Goal: Information Seeking & Learning: Learn about a topic

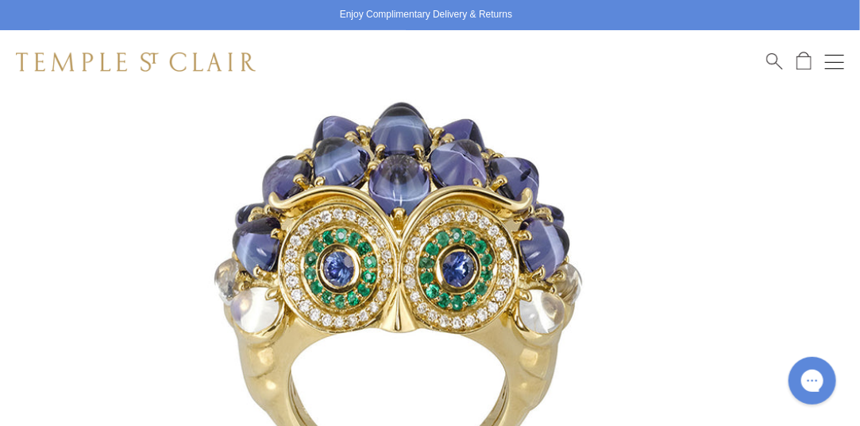
scroll to position [186, 0]
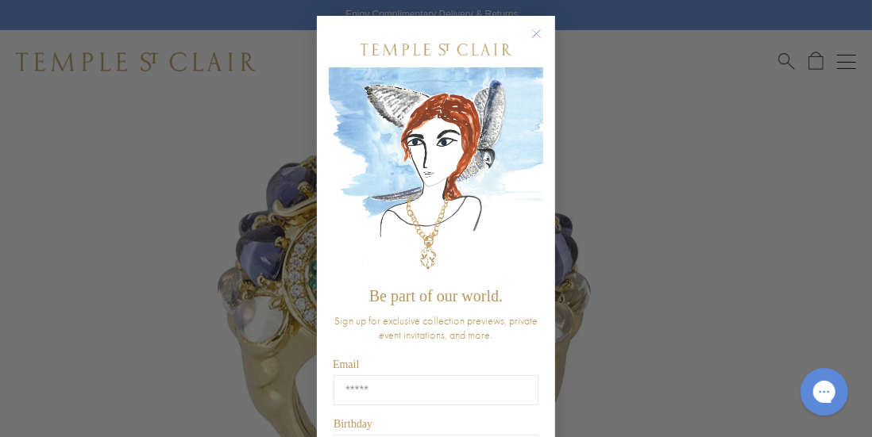
click at [529, 28] on circle "Close dialog" at bounding box center [536, 34] width 19 height 19
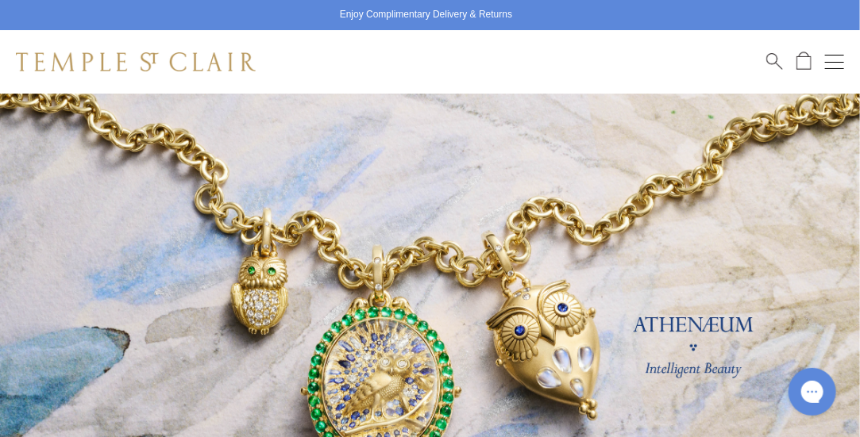
drag, startPoint x: 857, startPoint y: 42, endPoint x: 852, endPoint y: 68, distance: 26.8
click at [852, 68] on div "Shop Shop Categories Amulets Pendants & Charms Lockets Chains & Leather Cords E…" at bounding box center [430, 62] width 860 height 64
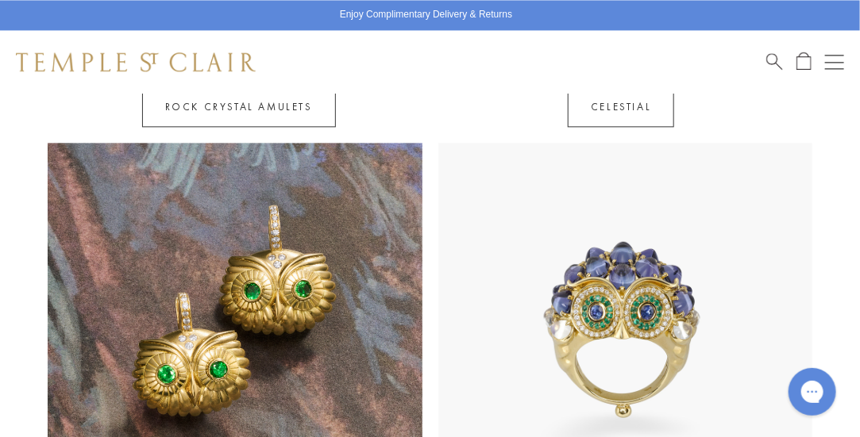
scroll to position [1160, 0]
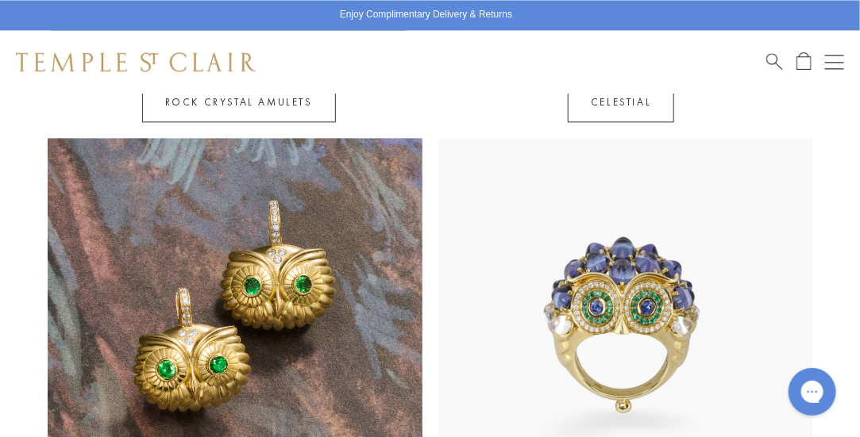
click at [279, 315] on img at bounding box center [235, 325] width 375 height 375
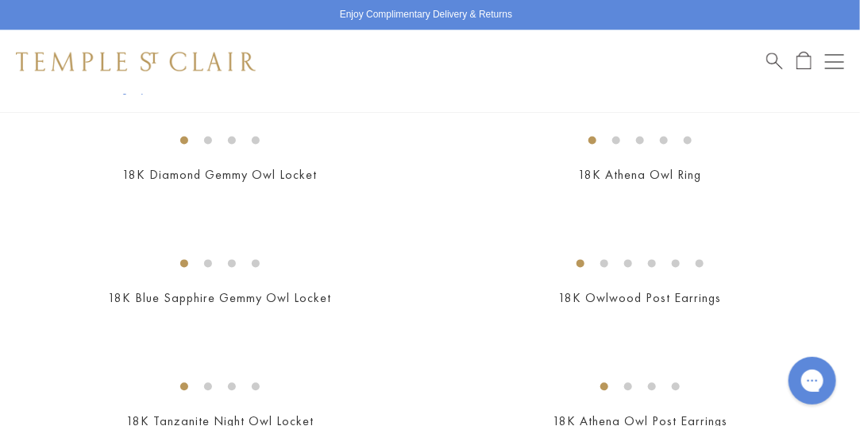
scroll to position [1037, 0]
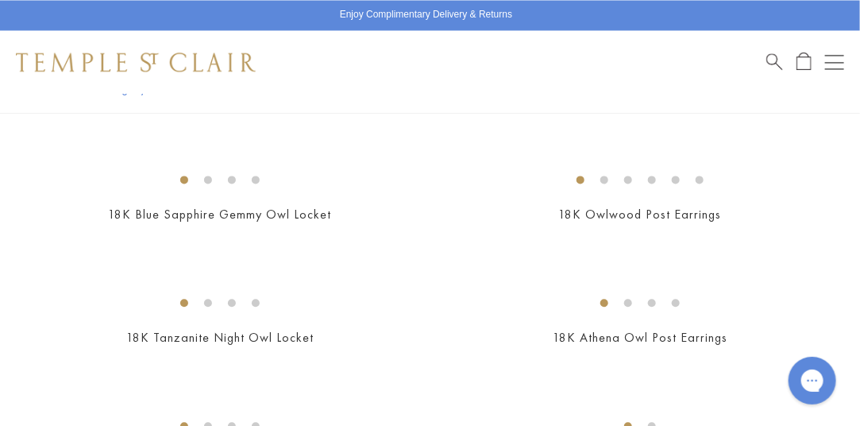
click at [0, 0] on img at bounding box center [0, 0] width 0 height 0
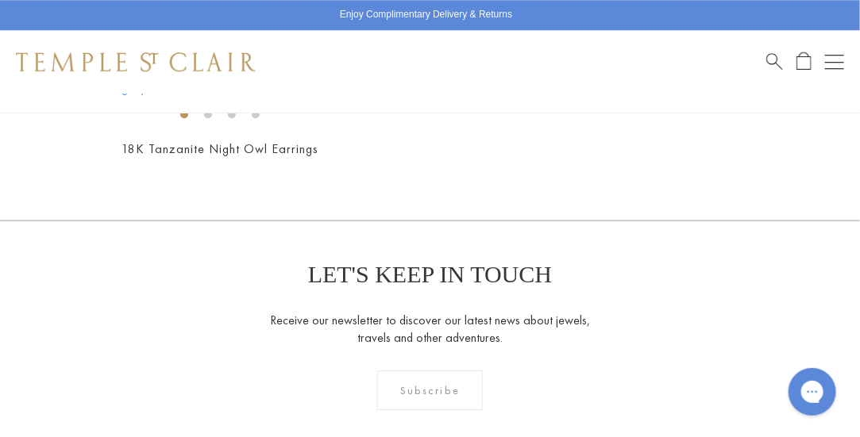
scroll to position [1478, 0]
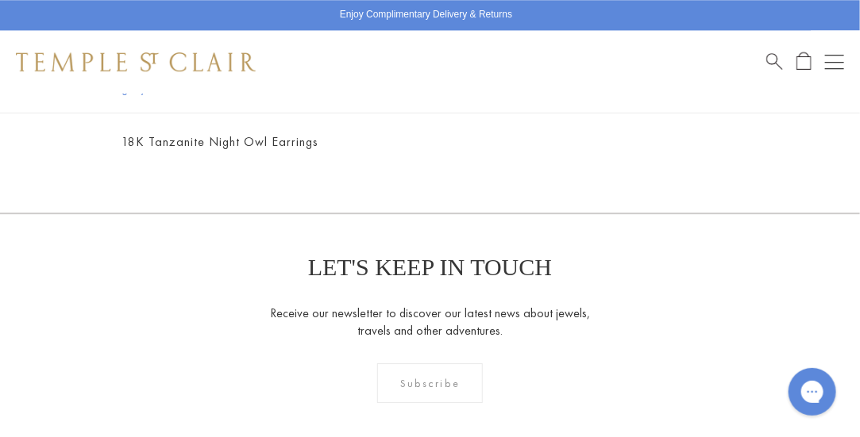
click at [0, 0] on img at bounding box center [0, 0] width 0 height 0
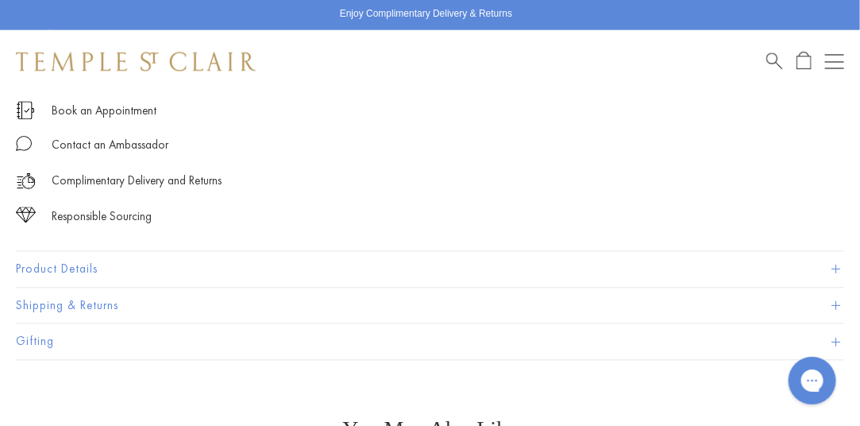
scroll to position [992, 0]
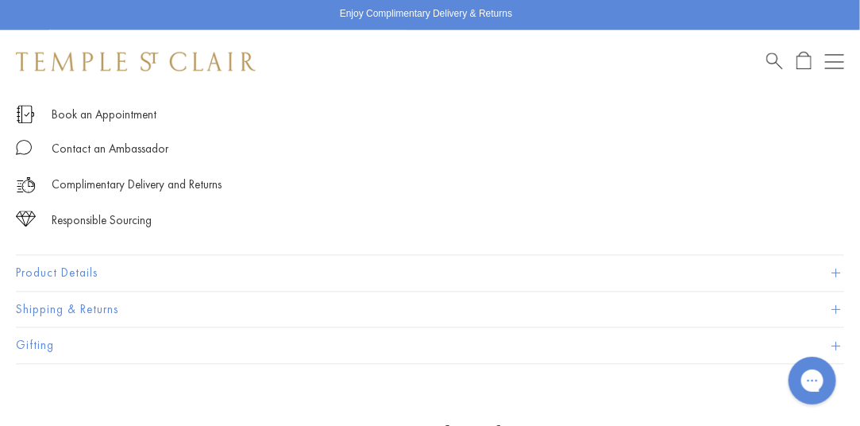
click at [837, 265] on button "Product Details" at bounding box center [430, 274] width 828 height 36
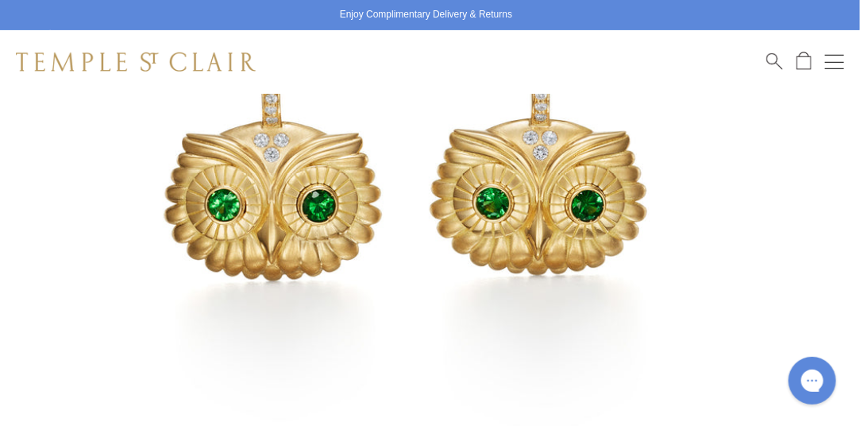
scroll to position [345, 0]
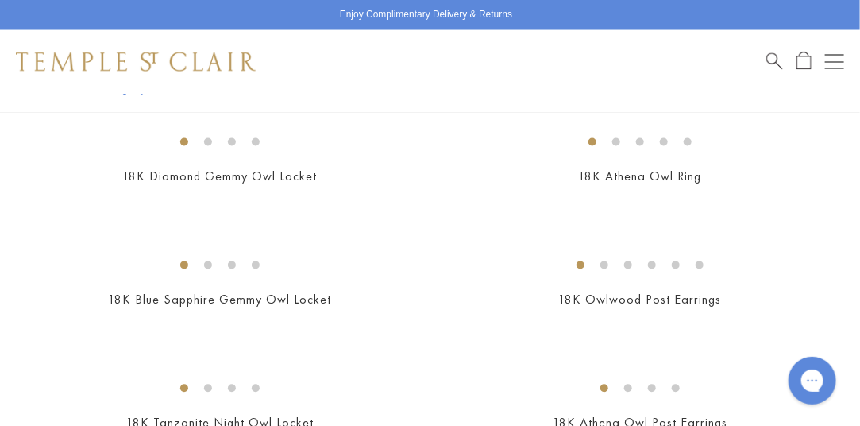
scroll to position [930, 0]
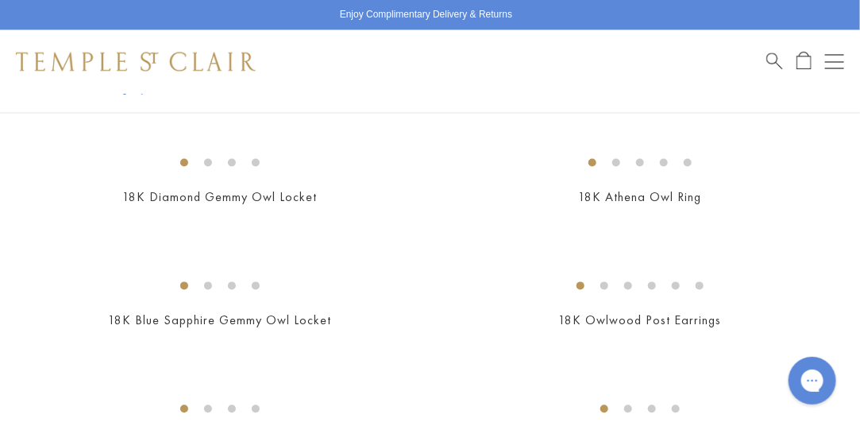
click at [0, 0] on img at bounding box center [0, 0] width 0 height 0
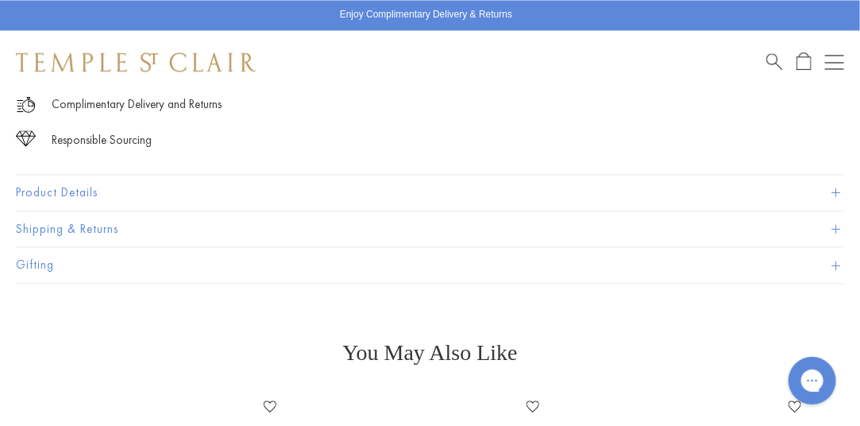
scroll to position [1080, 0]
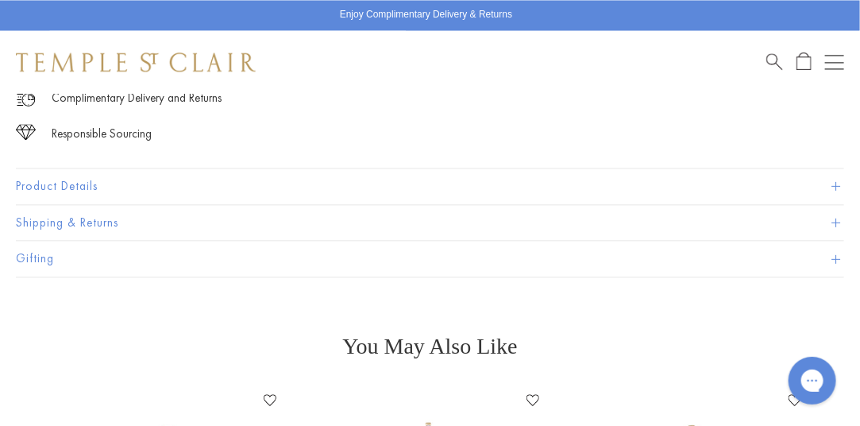
click at [828, 177] on button "Product Details" at bounding box center [430, 186] width 828 height 36
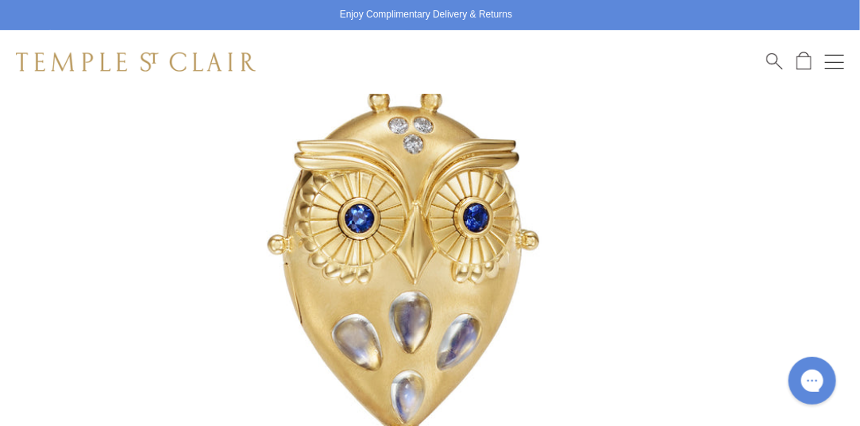
scroll to position [137, 0]
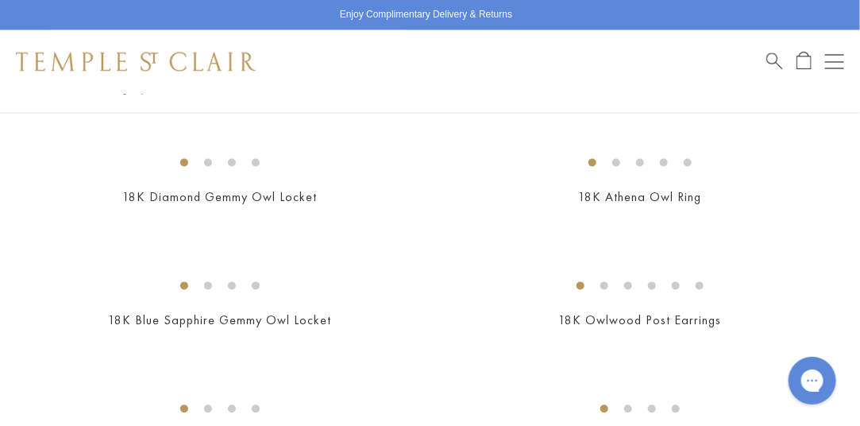
click at [834, 60] on button "Open navigation" at bounding box center [834, 61] width 19 height 19
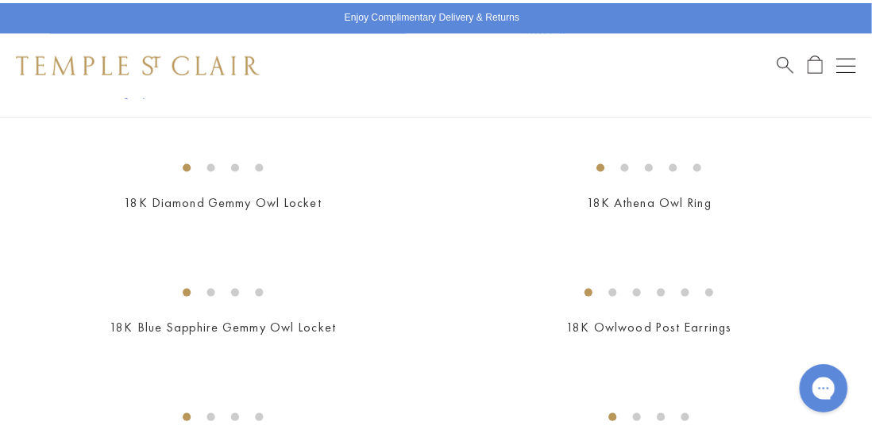
scroll to position [937, 0]
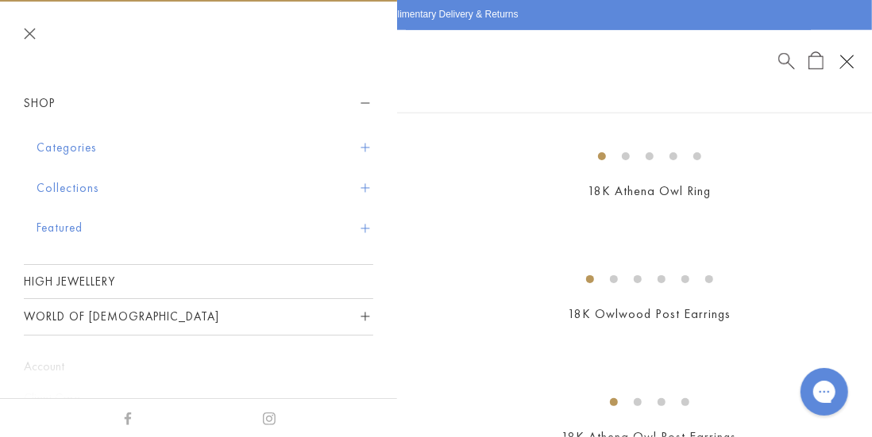
click at [355, 139] on button "Categories" at bounding box center [205, 148] width 337 height 40
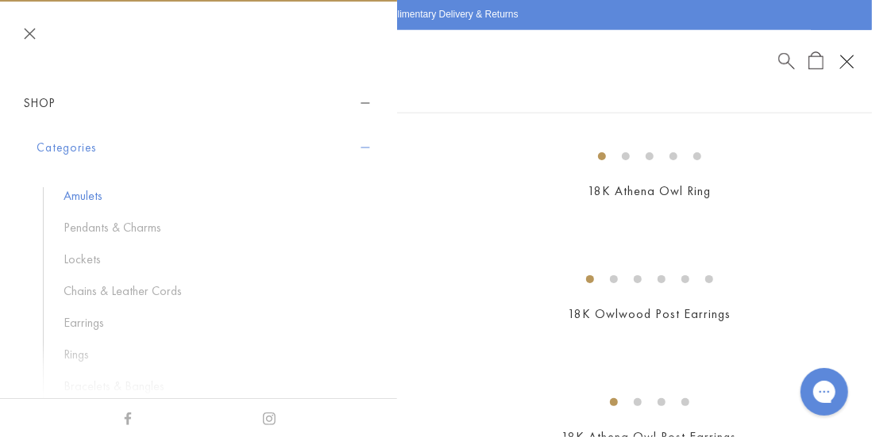
click at [144, 201] on link "Amulets" at bounding box center [211, 195] width 294 height 17
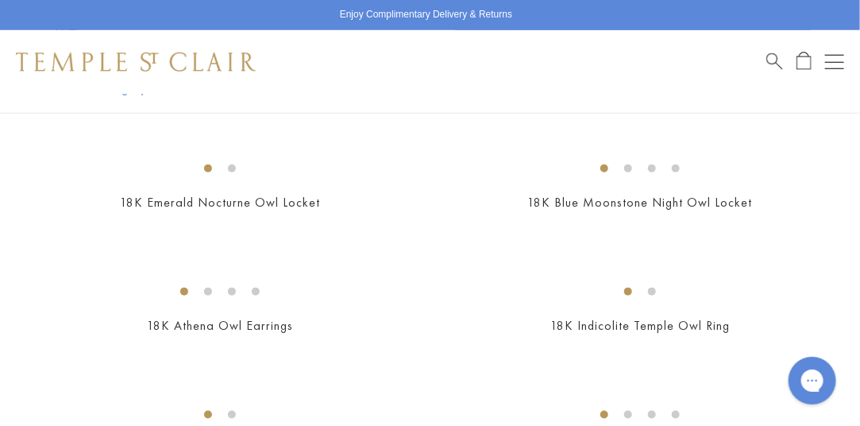
scroll to position [433, 1]
click at [843, 55] on div "Shop Shop Categories Amulets Pendants & Charms Lockets Chains & Leather Cords E…" at bounding box center [430, 62] width 860 height 64
click at [834, 64] on button "Open navigation" at bounding box center [834, 61] width 19 height 19
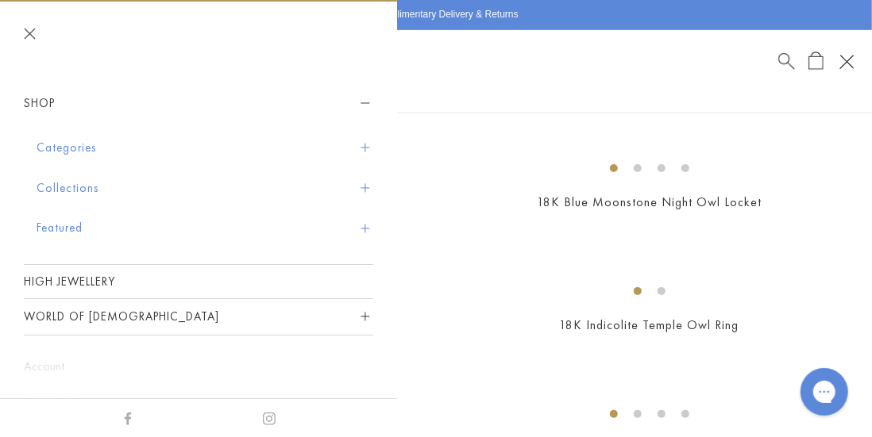
click at [360, 146] on span "Sidebar navigation" at bounding box center [364, 148] width 9 height 9
click at [348, 142] on button "Categories" at bounding box center [205, 148] width 337 height 40
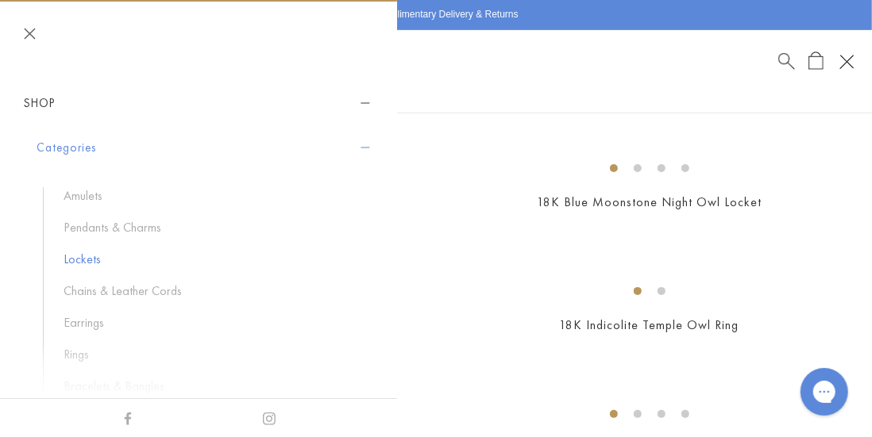
click at [90, 257] on link "Lockets" at bounding box center [211, 259] width 294 height 17
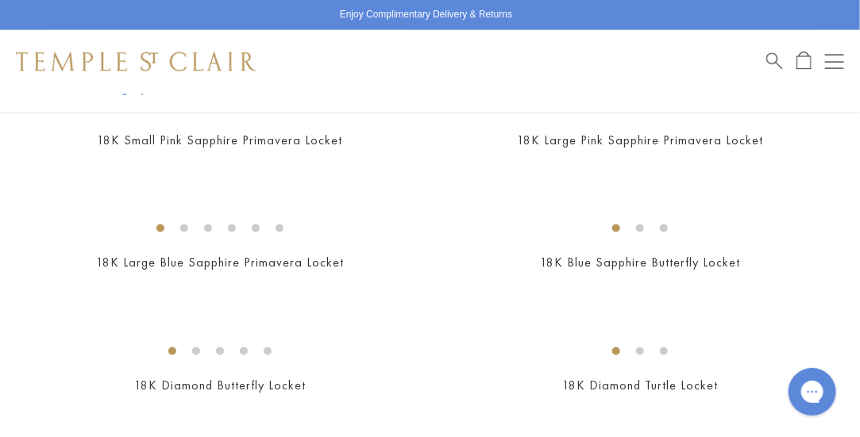
scroll to position [751, 0]
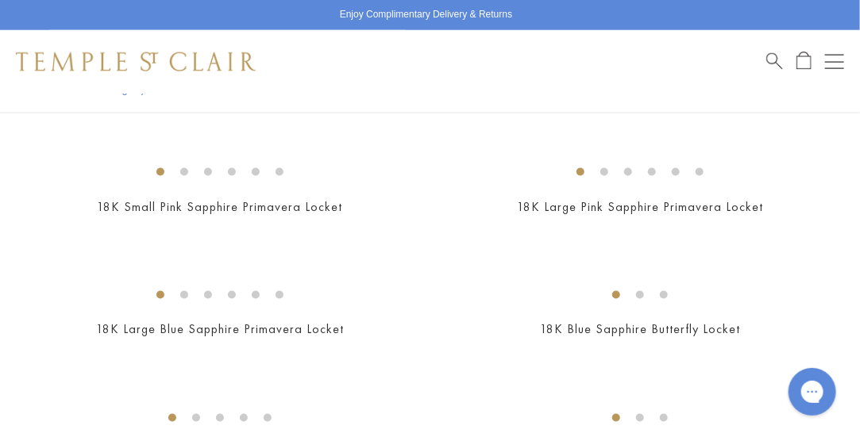
click at [0, 0] on img at bounding box center [0, 0] width 0 height 0
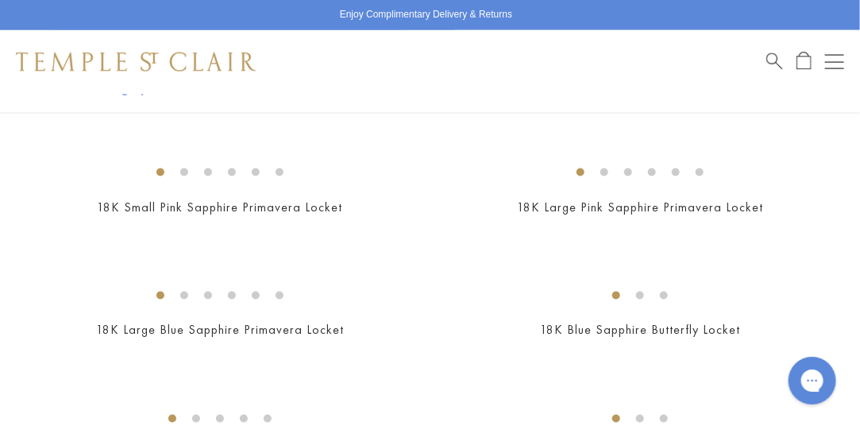
click at [838, 63] on button "Open navigation" at bounding box center [834, 61] width 19 height 19
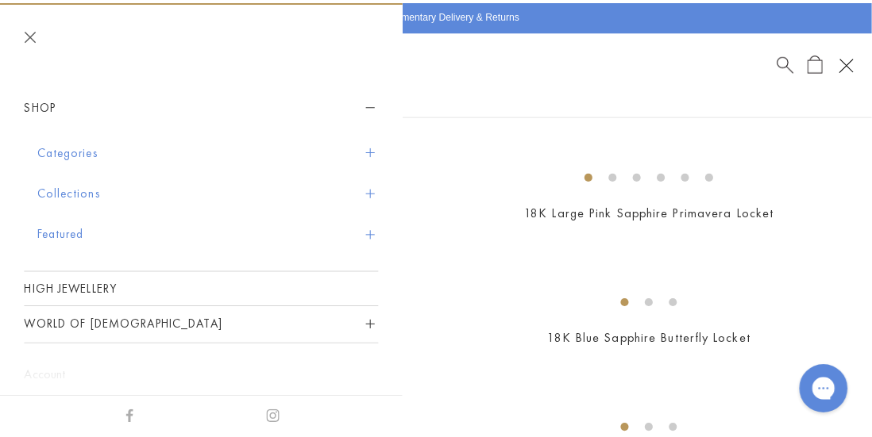
scroll to position [757, 0]
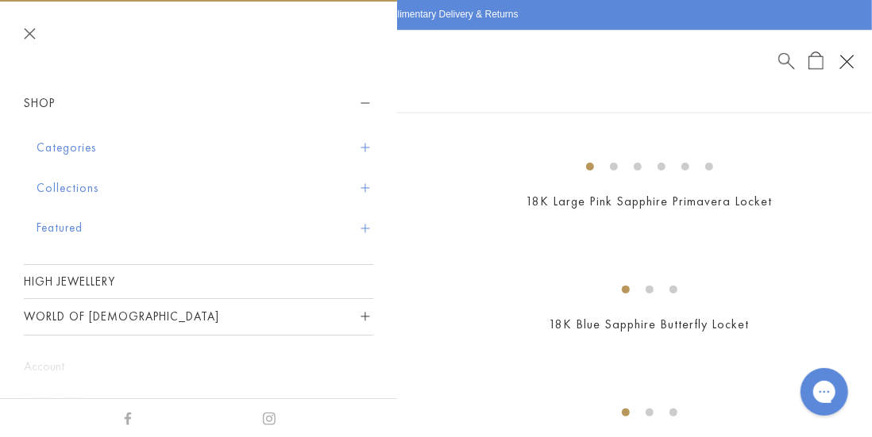
click at [86, 148] on button "Categories" at bounding box center [205, 148] width 337 height 40
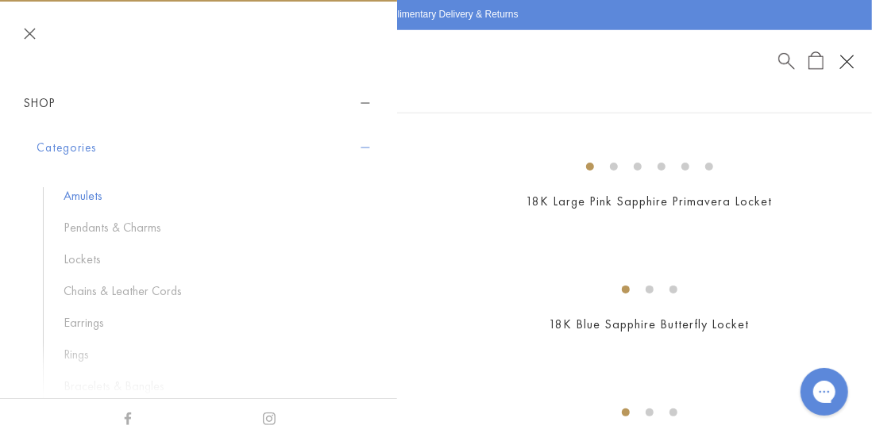
click at [90, 199] on link "Amulets" at bounding box center [211, 195] width 294 height 17
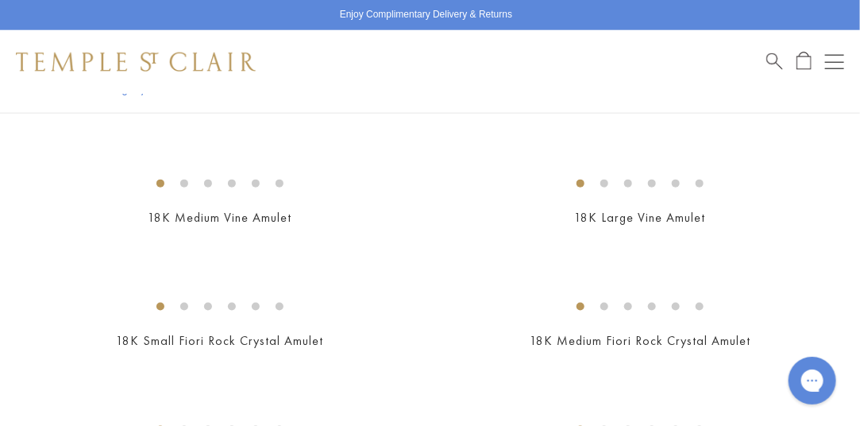
scroll to position [499, 0]
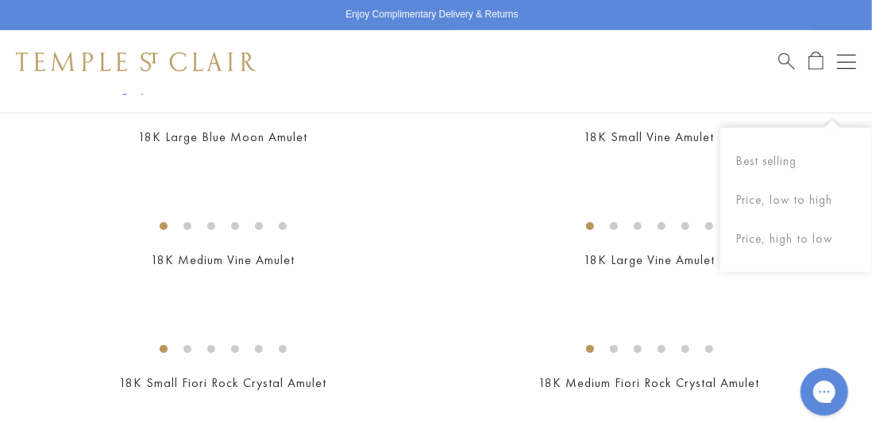
click at [555, 40] on div "Shop Shop Categories Amulets Pendants & Charms Lockets Chains & Leather Cords E…" at bounding box center [436, 62] width 872 height 64
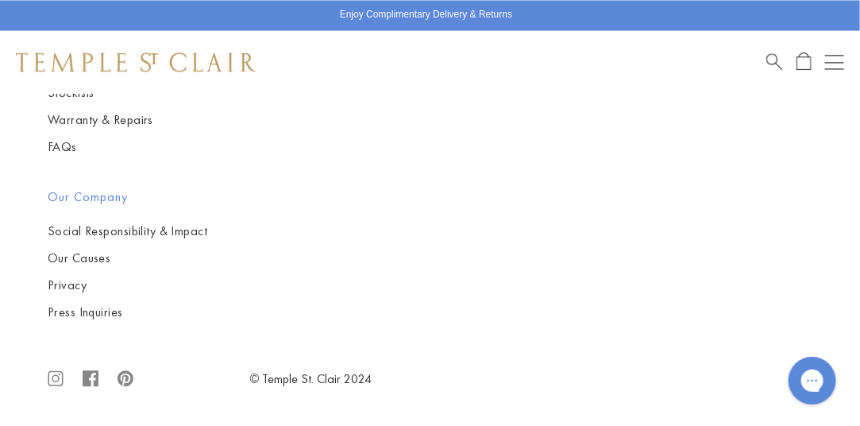
scroll to position [14368, 0]
click at [0, 0] on img at bounding box center [0, 0] width 0 height 0
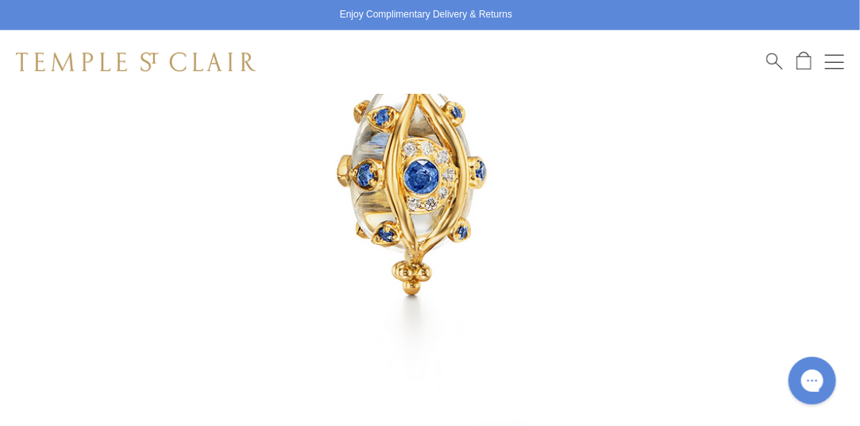
scroll to position [385, 0]
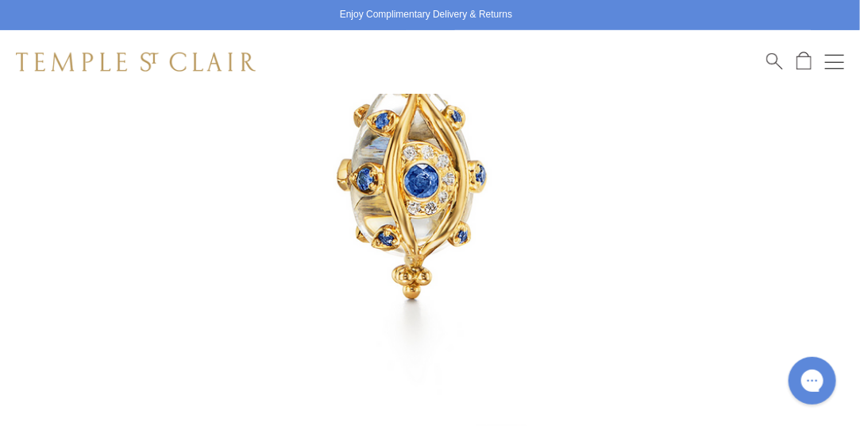
click at [400, 190] on img at bounding box center [406, 115] width 812 height 812
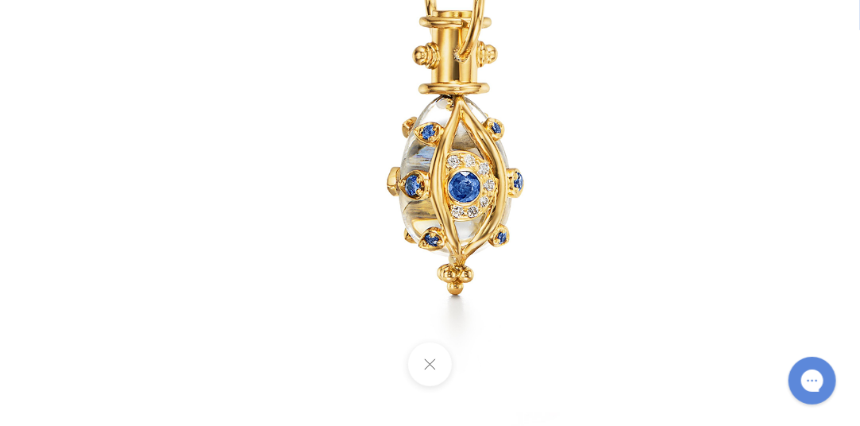
click at [576, 160] on img at bounding box center [450, 126] width 743 height 743
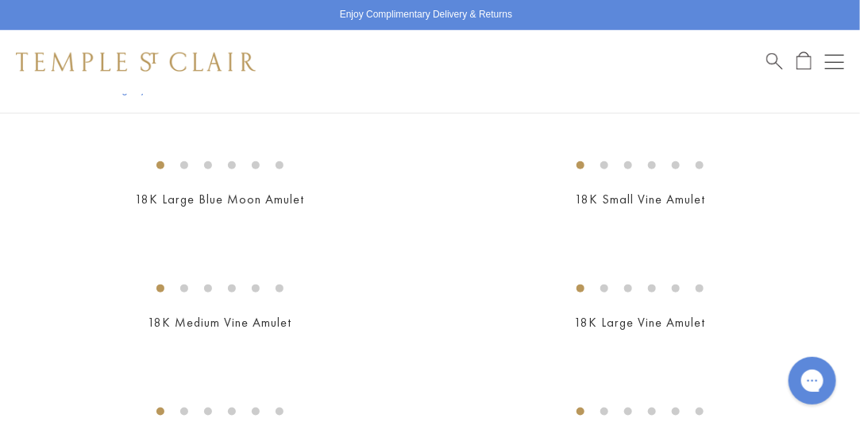
scroll to position [502, 1]
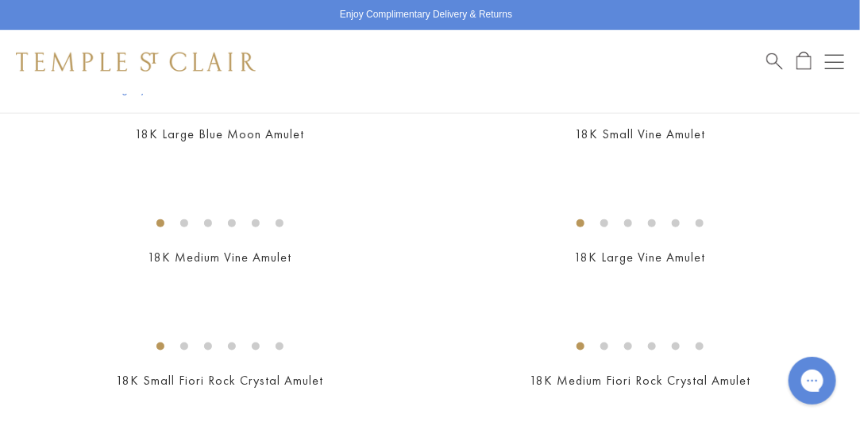
click at [0, 0] on img at bounding box center [0, 0] width 0 height 0
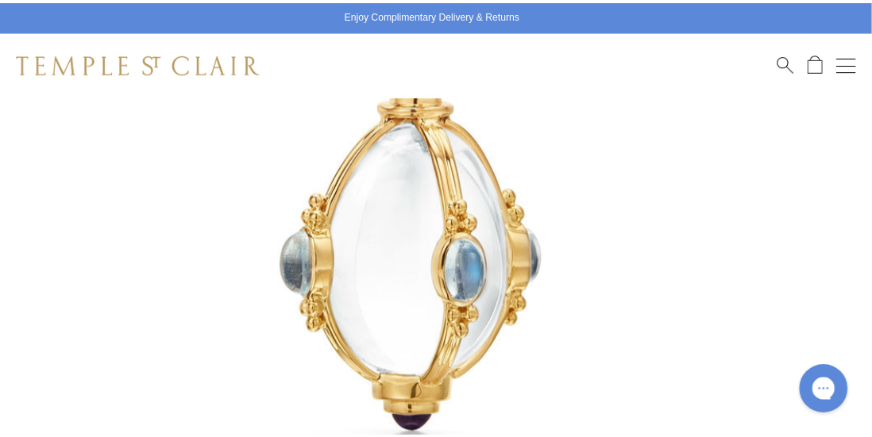
scroll to position [348, 0]
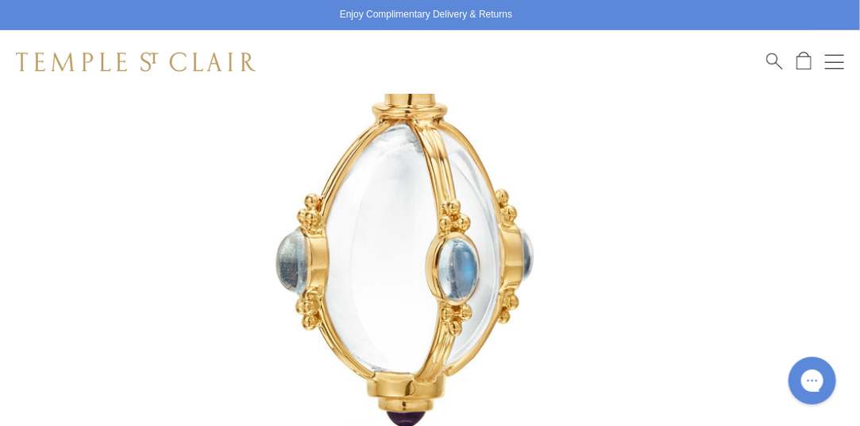
click at [833, 64] on button "Open navigation" at bounding box center [834, 61] width 19 height 19
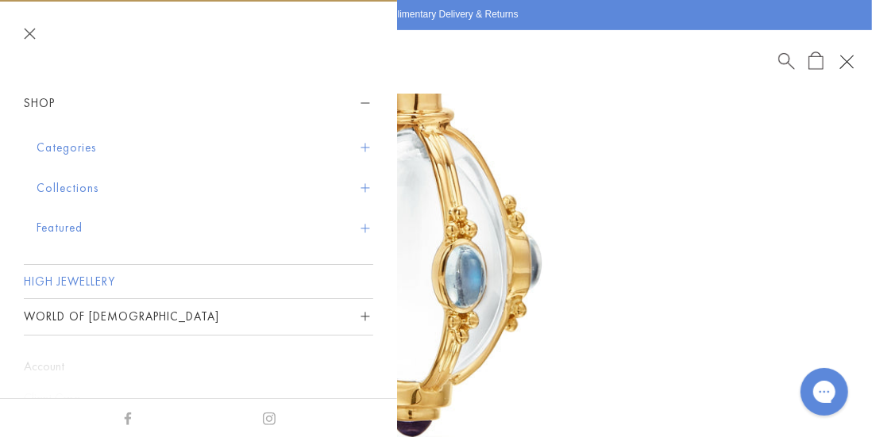
click at [117, 287] on link "High Jewellery" at bounding box center [198, 281] width 349 height 33
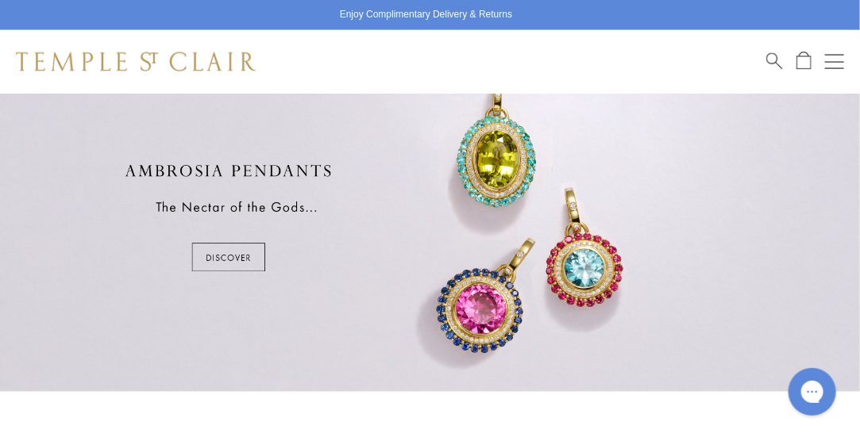
scroll to position [395, 0]
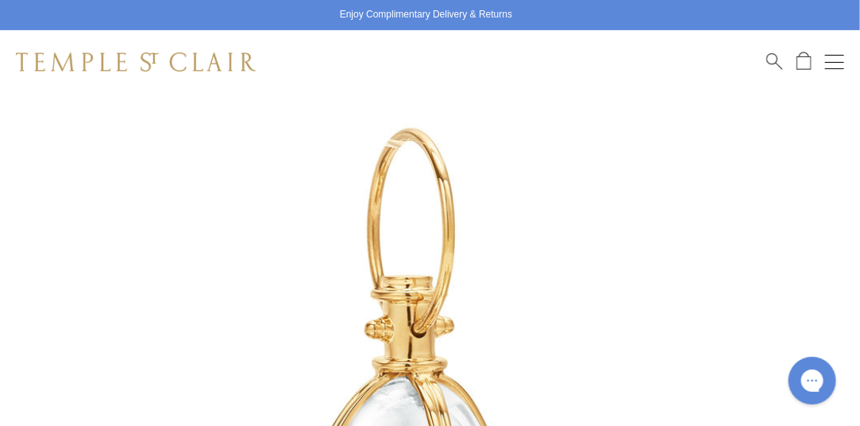
scroll to position [94, 0]
click at [449, 295] on img at bounding box center [406, 406] width 812 height 812
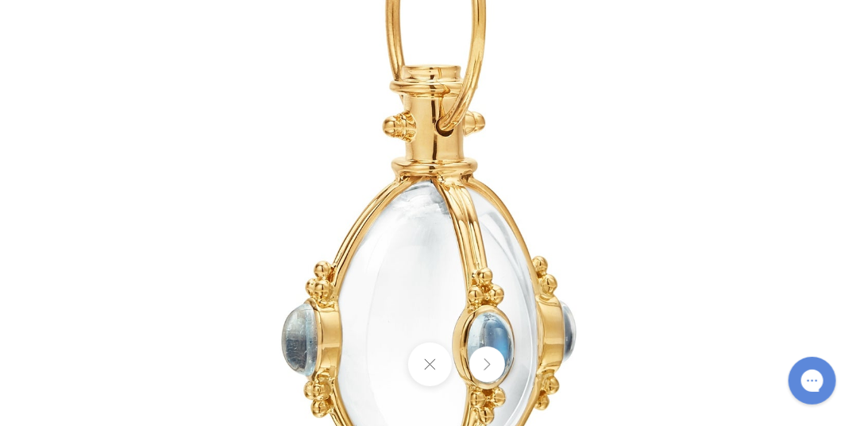
click at [490, 375] on button at bounding box center [487, 364] width 36 height 36
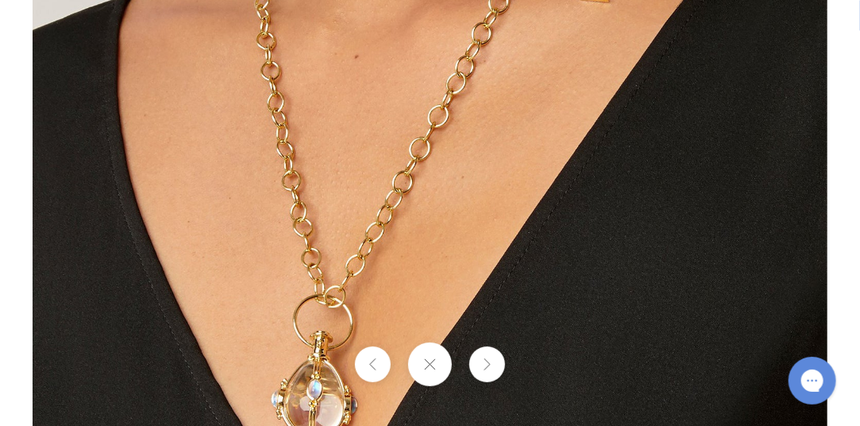
scroll to position [1210, 0]
